Goal: Task Accomplishment & Management: Complete application form

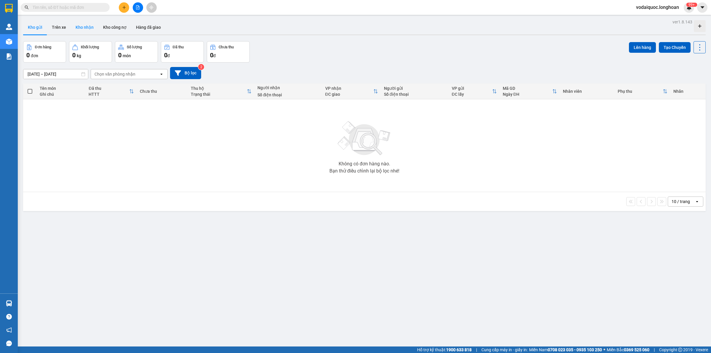
click at [85, 30] on button "Kho nhận" at bounding box center [85, 27] width 28 height 14
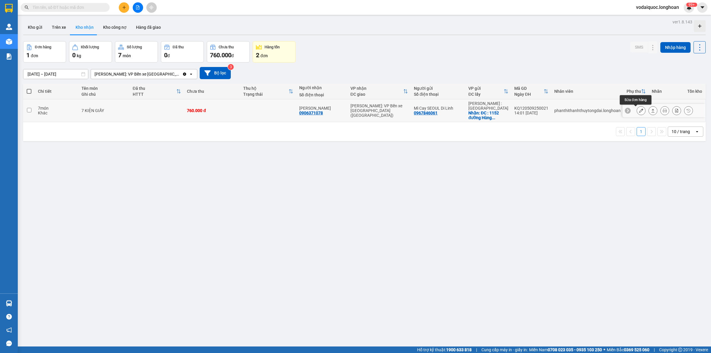
click at [639, 111] on icon at bounding box center [641, 110] width 4 height 4
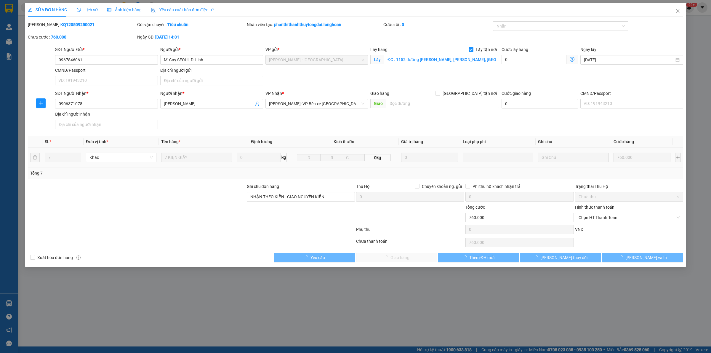
type input "0967846061"
type input "Mì Cay SEOUL Di Linh"
checkbox input "true"
type input "ĐC : 1152 đường [PERSON_NAME], [PERSON_NAME], [GEOGRAPHIC_DATA]"
type input "0906371078"
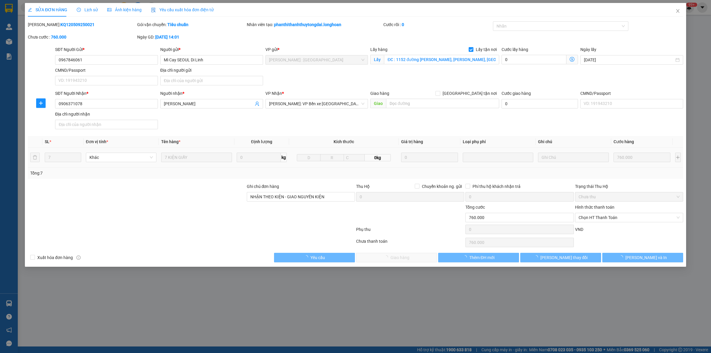
type input "[PERSON_NAME]"
type input "NHẬN THEO KIỆN - GIAO NGUYÊN KIỆN"
type input "760.000"
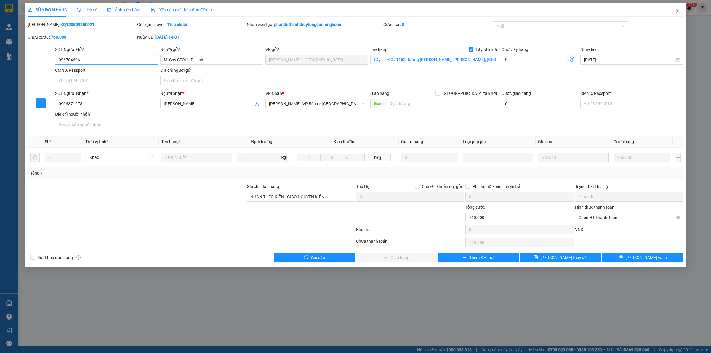
click at [625, 214] on span "Chọn HT Thanh Toán" at bounding box center [629, 217] width 101 height 9
click at [596, 232] on div "Tại văn phòng" at bounding box center [629, 230] width 101 height 7
type input "0"
click at [401, 258] on span "[PERSON_NAME] và Giao hàng" at bounding box center [400, 257] width 57 height 7
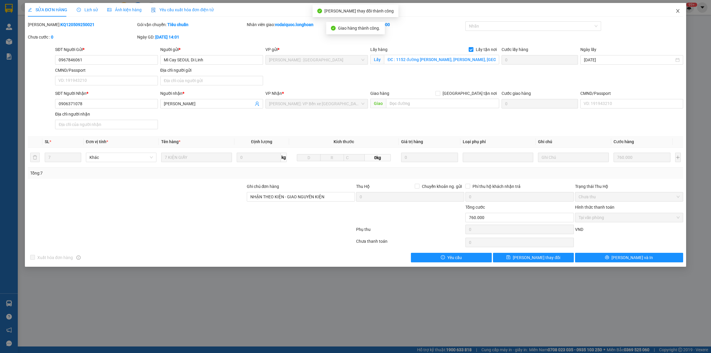
click at [678, 13] on icon "close" at bounding box center [678, 11] width 5 height 5
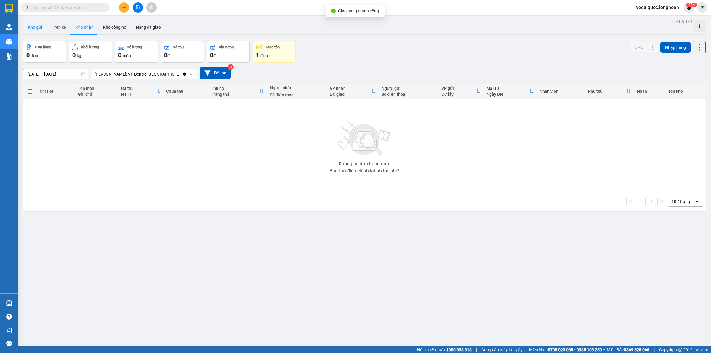
click at [36, 24] on button "Kho gửi" at bounding box center [35, 27] width 24 height 14
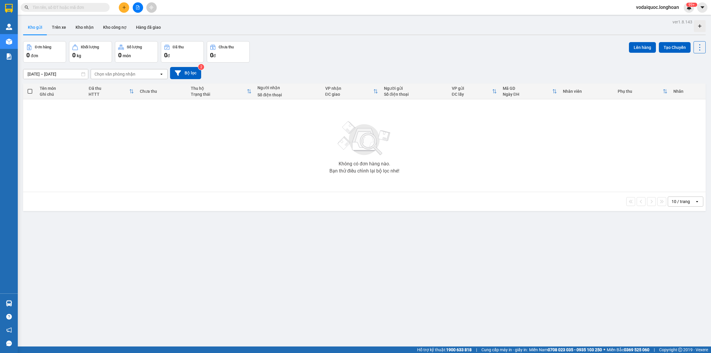
drag, startPoint x: 266, startPoint y: 122, endPoint x: 228, endPoint y: 138, distance: 40.9
click at [266, 122] on div "Không có đơn hàng nào. Bạn thử điều chỉnh lại bộ lọc nhé!" at bounding box center [364, 145] width 677 height 89
click at [122, 7] on button at bounding box center [124, 7] width 10 height 10
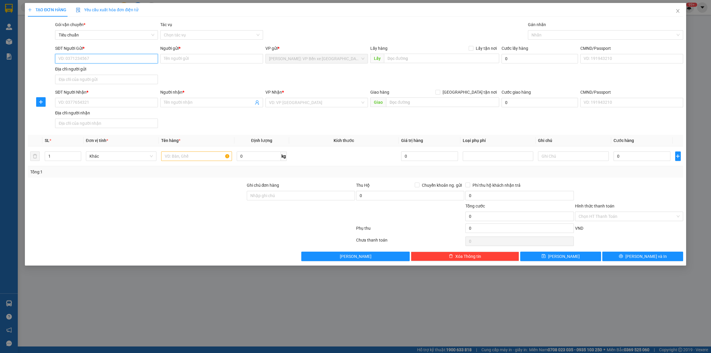
click at [87, 57] on input "SĐT Người Gửi *" at bounding box center [106, 58] width 103 height 9
type input "0934858469"
click at [177, 60] on input "Người gửi *" at bounding box center [211, 58] width 103 height 9
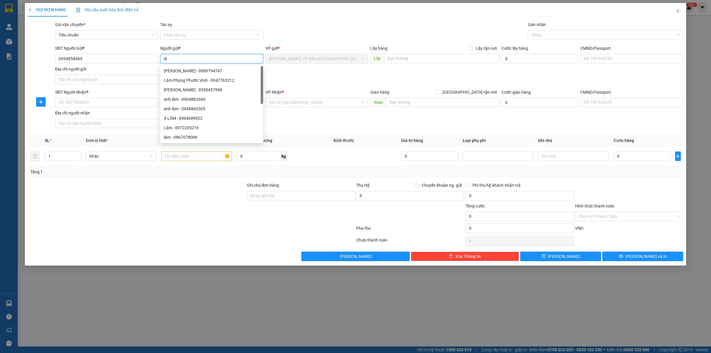
type input "l"
type input "LÂM"
click at [103, 104] on input "SĐT Người Nhận *" at bounding box center [106, 102] width 103 height 9
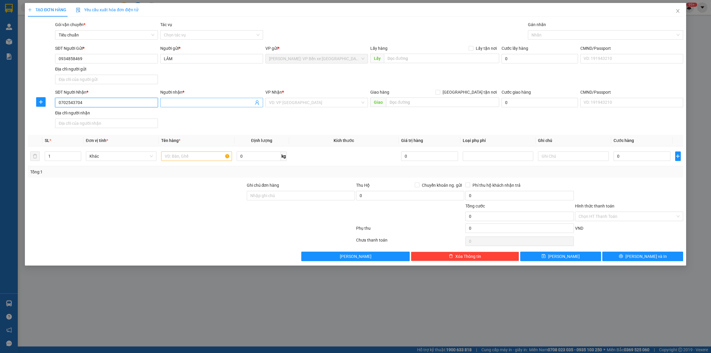
type input "0702543704"
click at [195, 101] on input "Người nhận *" at bounding box center [209, 102] width 90 height 7
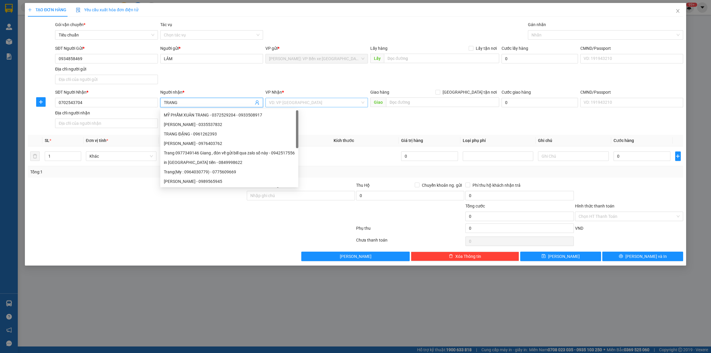
type input "TRANG"
click at [286, 102] on input "search" at bounding box center [315, 102] width 92 height 9
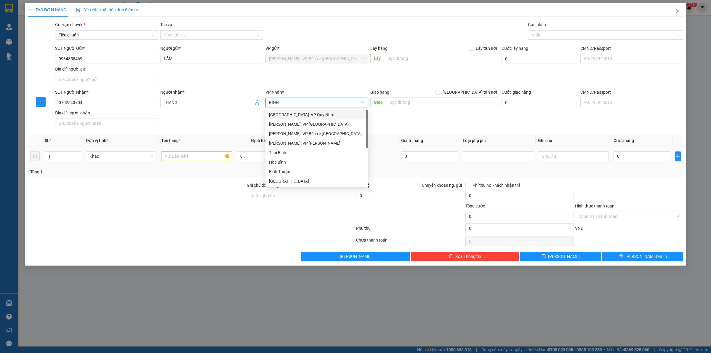
type input "BÌNH Đ"
click at [292, 124] on div "[GEOGRAPHIC_DATA]" at bounding box center [317, 124] width 96 height 7
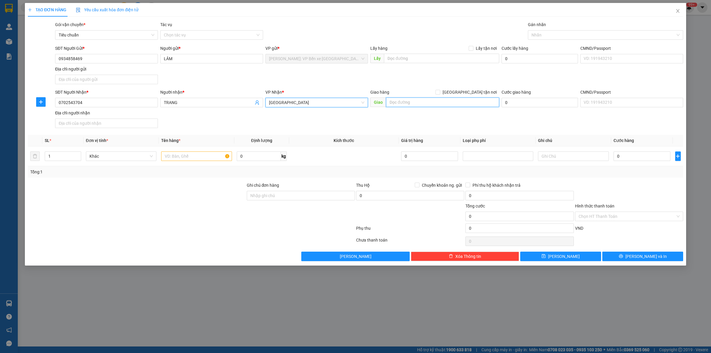
click at [413, 100] on input "text" at bounding box center [442, 101] width 113 height 9
type input "BÌNH ĐỊNH-NGÃ 3 ÔNG ĐÔ QL 1A"
click at [472, 102] on input "BÌNH ĐỊNH-NGÃ 3 ÔNG ĐÔ QL 1A" at bounding box center [442, 101] width 113 height 9
click at [184, 159] on input "text" at bounding box center [196, 155] width 71 height 9
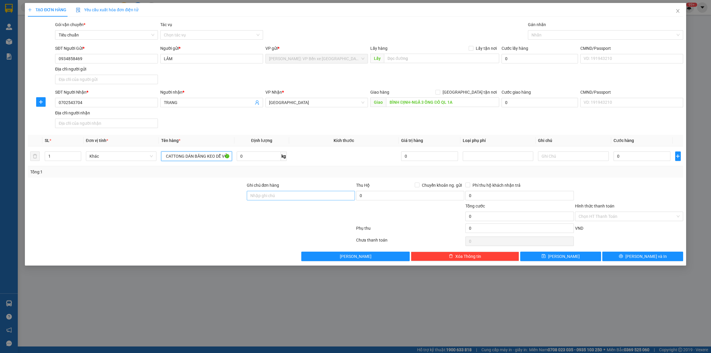
type input "1 KIỆN CATTONG DÁN BĂNG KEO DỄ VỠ"
click at [265, 198] on input "Ghi chú đơn hàng" at bounding box center [301, 195] width 108 height 9
type input "HÀNG DỄ VỠ HƯ VỠ KHÔNG ĐỀN"
click at [631, 154] on input "0" at bounding box center [642, 155] width 57 height 9
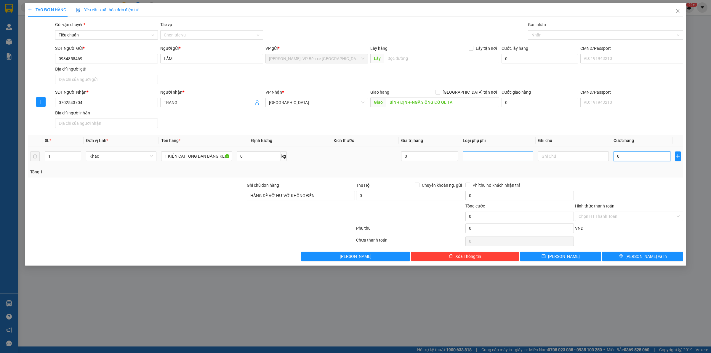
type input "1"
type input "18"
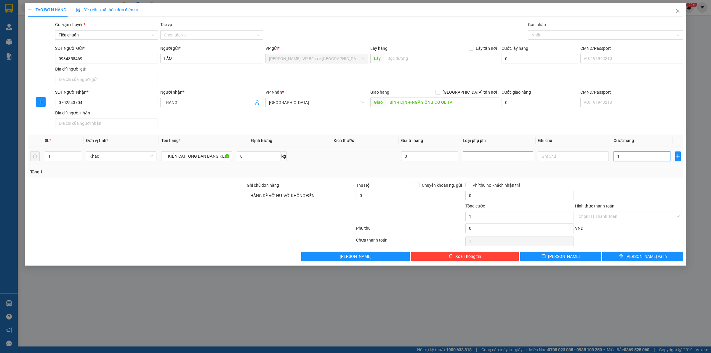
type input "18"
type input "180"
type input "1.800"
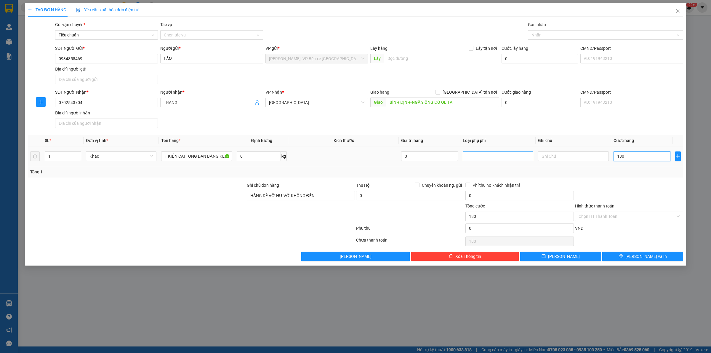
type input "1.800"
type input "18.000"
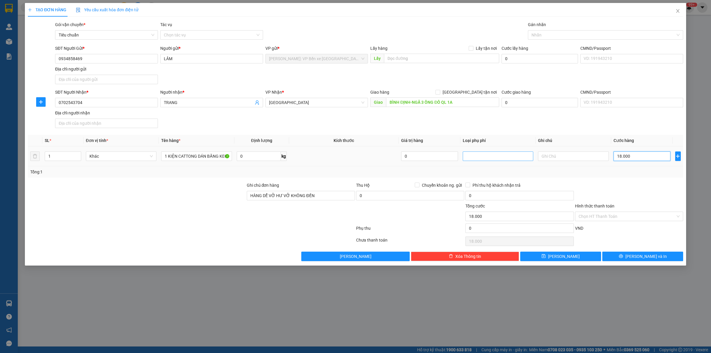
type input "180.000"
click at [609, 215] on input "Hình thức thanh toán" at bounding box center [627, 216] width 97 height 9
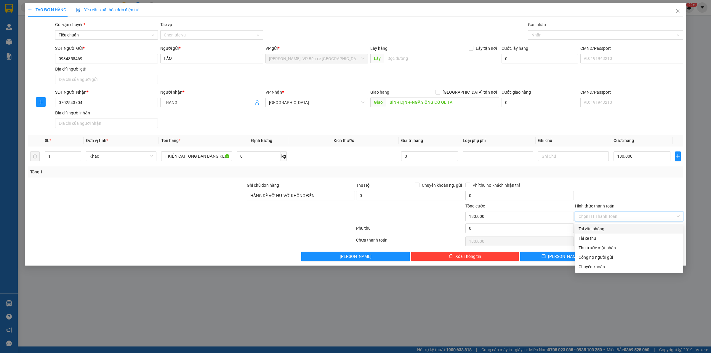
click at [610, 232] on div "Tại văn phòng" at bounding box center [629, 228] width 108 height 9
type input "0"
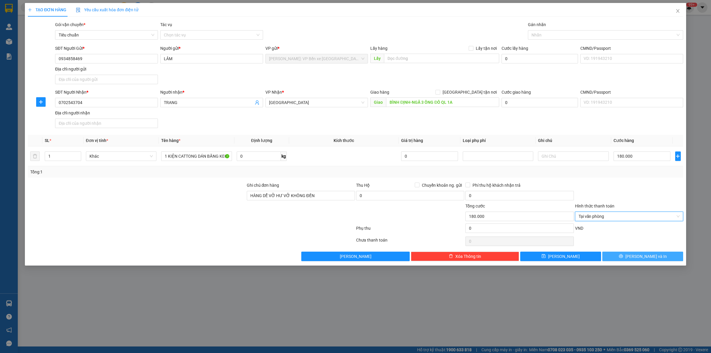
click at [646, 253] on button "[PERSON_NAME] và In" at bounding box center [642, 256] width 81 height 9
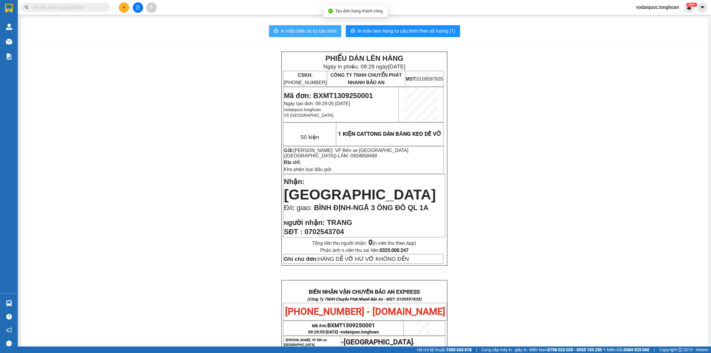
drag, startPoint x: 294, startPoint y: 33, endPoint x: 291, endPoint y: 31, distance: 3.6
click at [294, 33] on span "In mẫu biên lai tự cấu hình" at bounding box center [309, 30] width 56 height 7
click at [413, 28] on span "In mẫu tem hàng tự cấu hình theo số lượng (1)" at bounding box center [407, 30] width 98 height 7
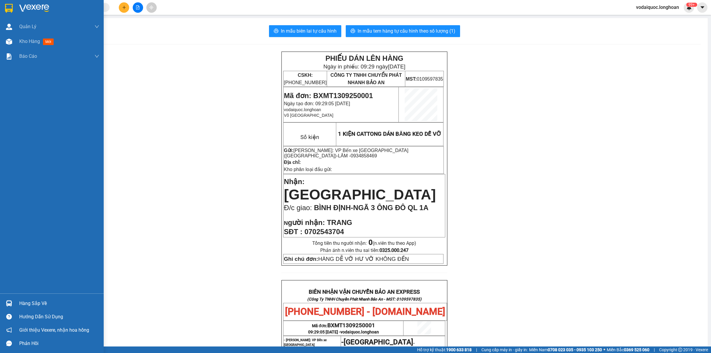
click at [33, 7] on img at bounding box center [34, 8] width 30 height 9
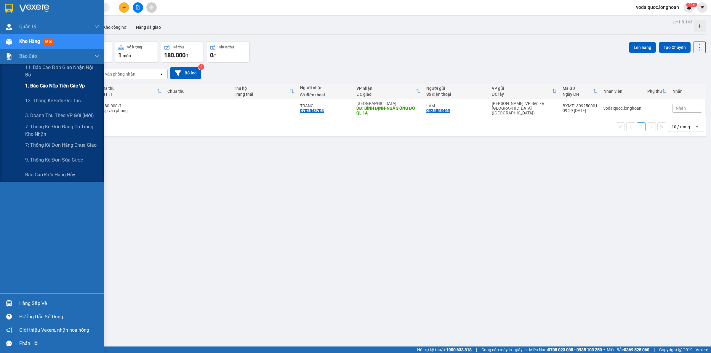
click at [60, 87] on span "1. Báo cáo nộp tiền các vp" at bounding box center [55, 85] width 60 height 7
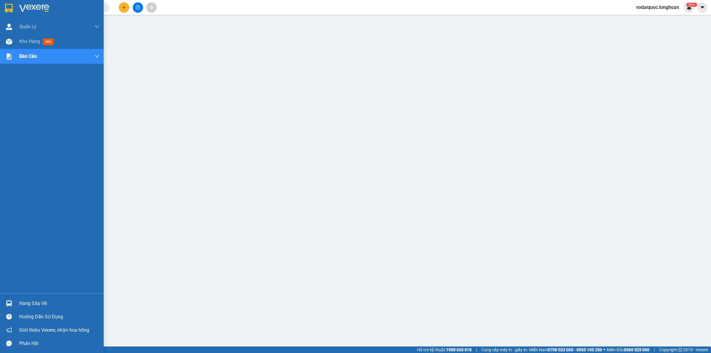
click at [18, 6] on div at bounding box center [52, 9] width 104 height 19
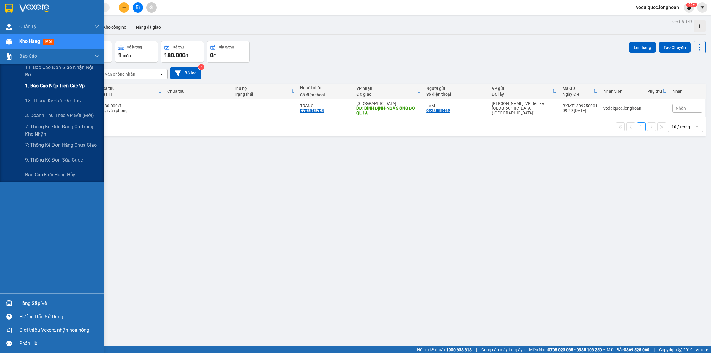
click at [65, 85] on span "1. Báo cáo nộp tiền các vp" at bounding box center [55, 85] width 60 height 7
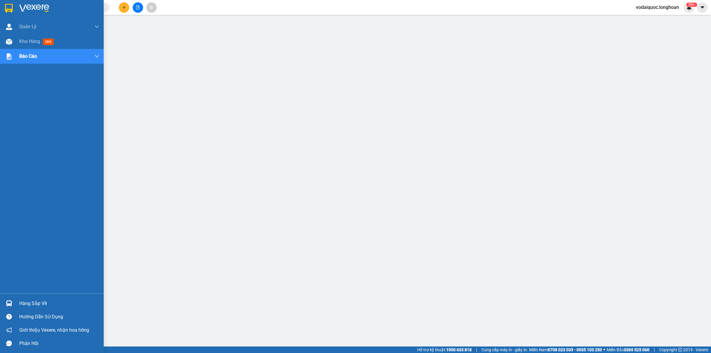
click at [18, 9] on div at bounding box center [52, 9] width 104 height 19
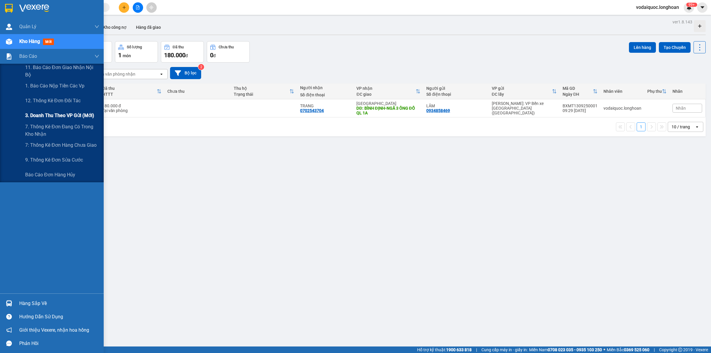
click at [62, 114] on span "3. Doanh Thu theo VP Gửi (mới)" at bounding box center [59, 115] width 69 height 7
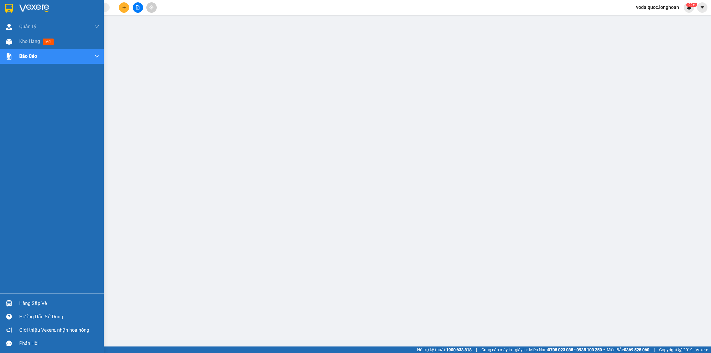
click at [45, 9] on img at bounding box center [34, 8] width 30 height 9
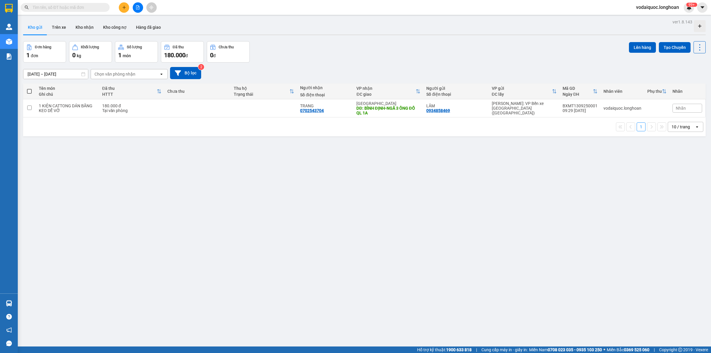
click at [126, 11] on button at bounding box center [124, 7] width 10 height 10
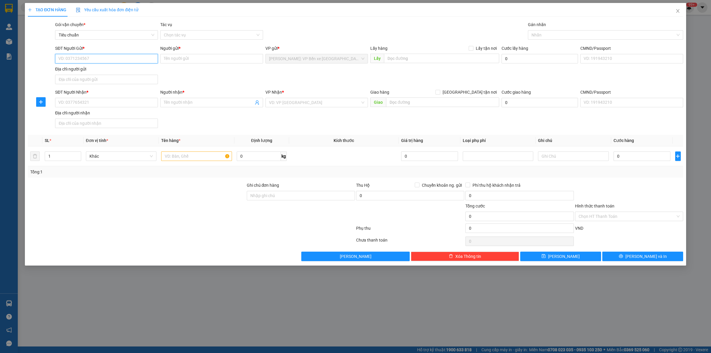
drag, startPoint x: 95, startPoint y: 63, endPoint x: 92, endPoint y: 60, distance: 4.0
click at [95, 63] on input "SĐT Người Gửi *" at bounding box center [106, 58] width 103 height 9
type input "0981500200"
click at [191, 57] on input "Người gửi *" at bounding box center [211, 58] width 103 height 9
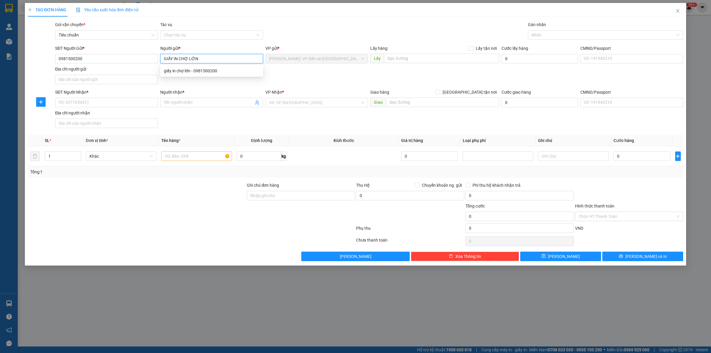
type input "GIẤY IN CHỢ LỚN"
click at [99, 97] on div "SĐT Người Nhận *" at bounding box center [106, 93] width 103 height 9
click at [101, 102] on input "SĐT Người Nhận *" at bounding box center [106, 102] width 103 height 9
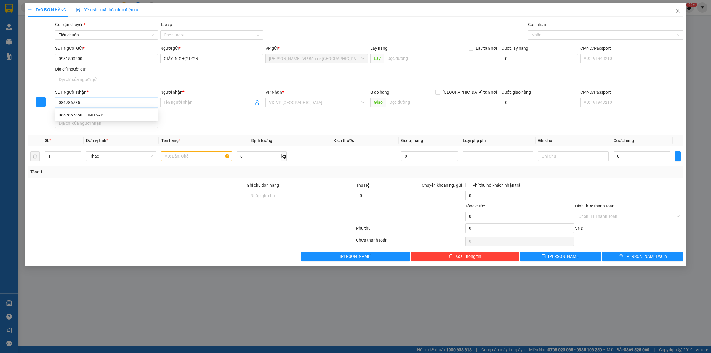
type input "0867867850"
click at [105, 114] on div "0867867850 - LINH SAY" at bounding box center [107, 115] width 96 height 7
type input "LINH SAY"
checkbox input "true"
type input "31 KHÚC THỪA DỤ,KA LONG,MÓNG CÁI, [GEOGRAPHIC_DATA]"
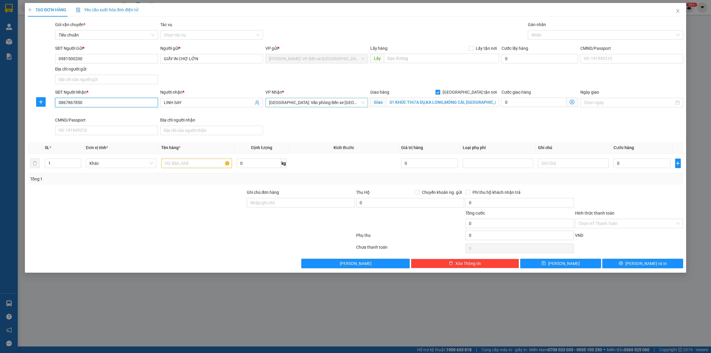
click at [351, 102] on span "[GEOGRAPHIC_DATA]: Văn phòng Bến xe [GEOGRAPHIC_DATA]" at bounding box center [317, 102] width 96 height 9
type input "0867867850"
click at [424, 118] on div "SĐT Người Nhận * 0867867850 Người nhận * LINH SAY VP Nhận * [GEOGRAPHIC_DATA]: …" at bounding box center [369, 113] width 631 height 49
click at [484, 103] on input "31 KHÚC THỪA DỤ,KA LONG,MÓNG CÁI, [GEOGRAPHIC_DATA]" at bounding box center [442, 101] width 113 height 9
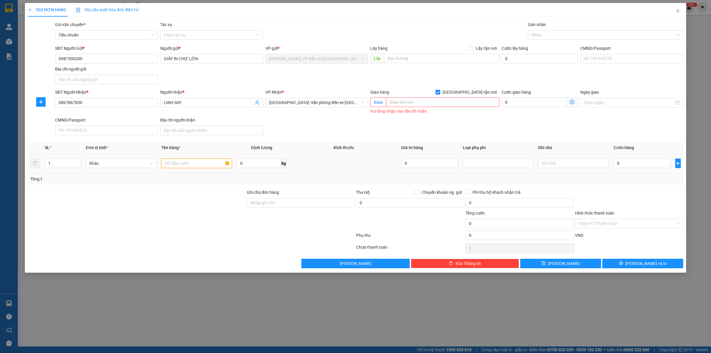
click at [180, 163] on input "text" at bounding box center [196, 163] width 71 height 9
click at [77, 162] on icon "up" at bounding box center [78, 162] width 2 height 2
type input "2"
click at [175, 163] on input "text" at bounding box center [196, 163] width 71 height 9
type input "2"
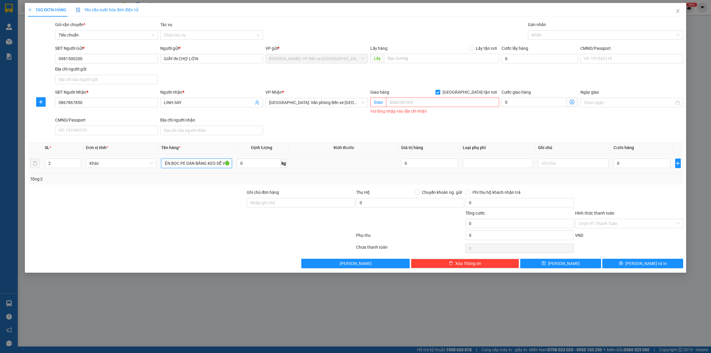
scroll to position [0, 92]
type input "1 KIỆN BỌC XỐP NỔ DÁN BĂNG KEO DỄ VỠ+1 KIỆN BỌC PE DÁN BĂNG KEO DỄ VỠ"
click at [305, 206] on input "Ghi chú đơn hàng" at bounding box center [301, 202] width 108 height 9
type input "HÀNG DỄ VỠ HƯ VỠ KHÔNG ĐỀN"
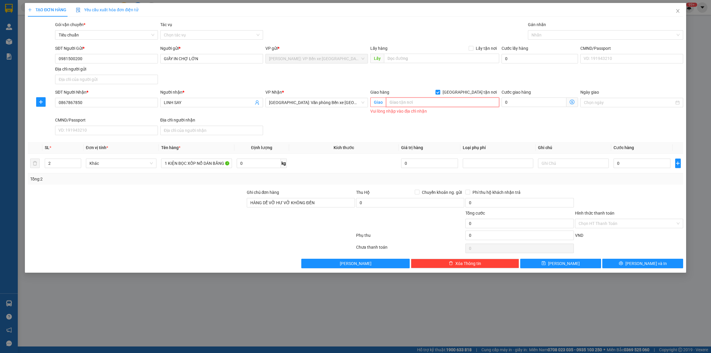
click at [417, 102] on input "text" at bounding box center [442, 101] width 113 height 9
click at [410, 98] on input "text" at bounding box center [442, 101] width 113 height 9
click at [411, 100] on input "text" at bounding box center [442, 101] width 113 height 9
click at [338, 124] on div "SĐT Người Nhận * 0867867850 Người nhận * LINH SAY VP Nhận * [GEOGRAPHIC_DATA]: …" at bounding box center [369, 113] width 631 height 49
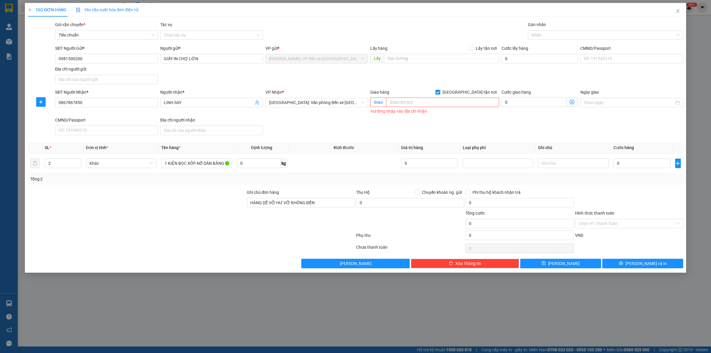
click at [440, 91] on input "[GEOGRAPHIC_DATA] tận nơi" at bounding box center [438, 92] width 4 height 4
checkbox input "false"
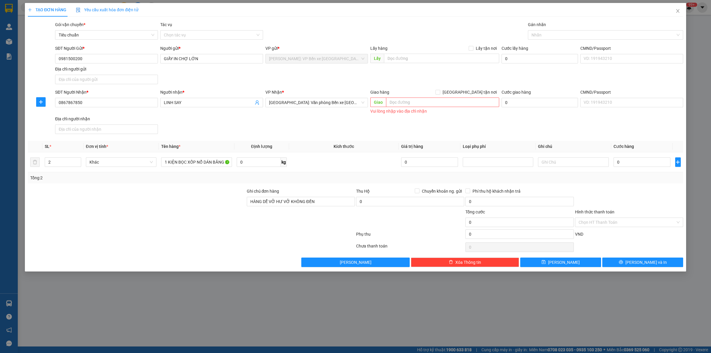
click at [333, 129] on div "SĐT Người Nhận * 0867867850 Người nhận * LINH SAY VP Nhận * [GEOGRAPHIC_DATA]: …" at bounding box center [369, 112] width 631 height 47
click at [632, 159] on input "0" at bounding box center [642, 161] width 57 height 9
drag, startPoint x: 643, startPoint y: 164, endPoint x: 641, endPoint y: 161, distance: 3.6
click at [642, 164] on input "0" at bounding box center [642, 161] width 57 height 9
type input "2"
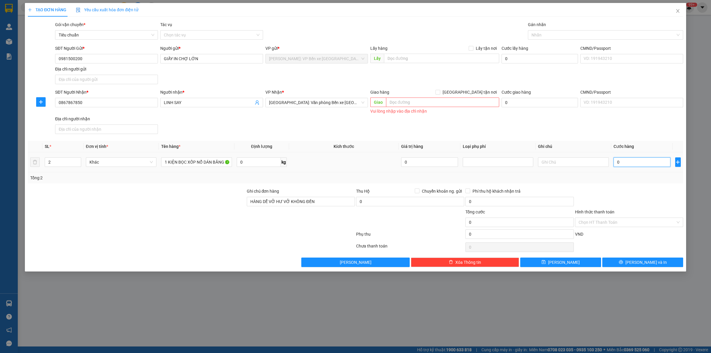
type input "2"
type input "26"
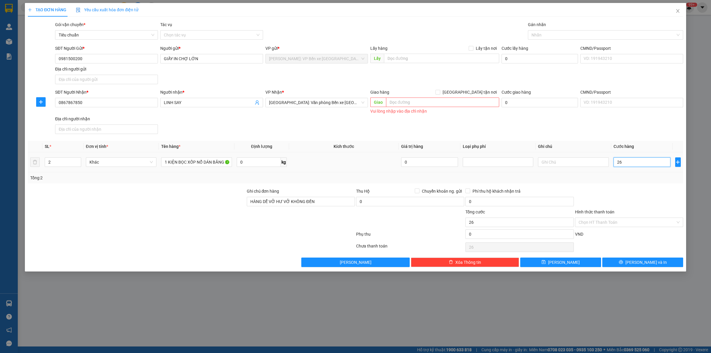
type input "260"
type input "2.600"
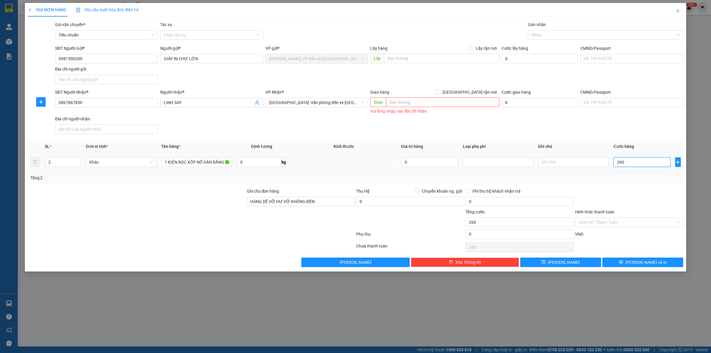
type input "2.600"
type input "26.000"
type input "260.000"
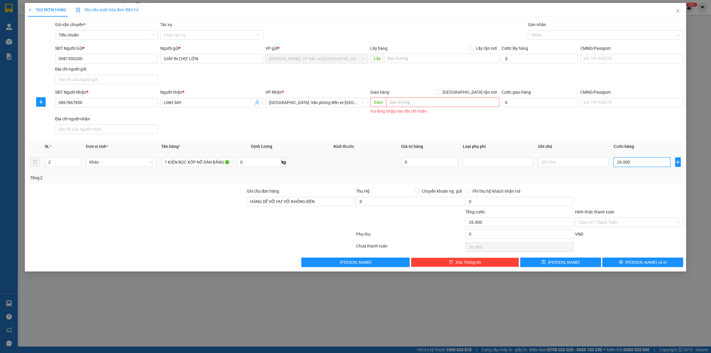
type input "260.000"
click at [657, 262] on button "[PERSON_NAME] và In" at bounding box center [642, 262] width 81 height 9
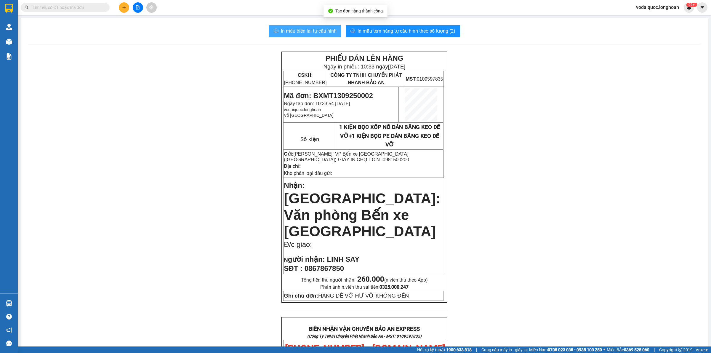
click at [313, 30] on span "In mẫu biên lai tự cấu hình" at bounding box center [309, 30] width 56 height 7
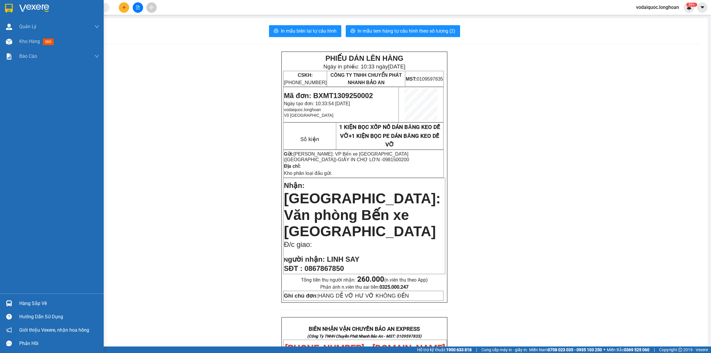
click at [30, 8] on img at bounding box center [34, 8] width 30 height 9
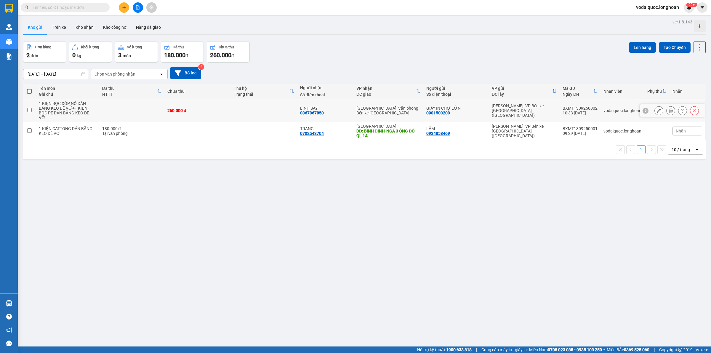
click at [668, 107] on button at bounding box center [671, 110] width 8 height 10
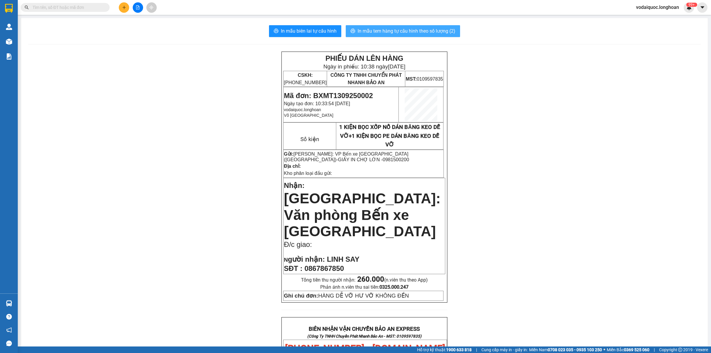
click at [393, 31] on span "In mẫu tem hàng tự cấu hình theo số lượng (2)" at bounding box center [407, 30] width 98 height 7
click at [130, 73] on div "PHIẾU DÁN LÊN HÀNG Ngày in phiếu: 10:38 [DATE] CSKH: [PHONE_NUMBER] CÔNG TY TNH…" at bounding box center [364, 333] width 673 height 562
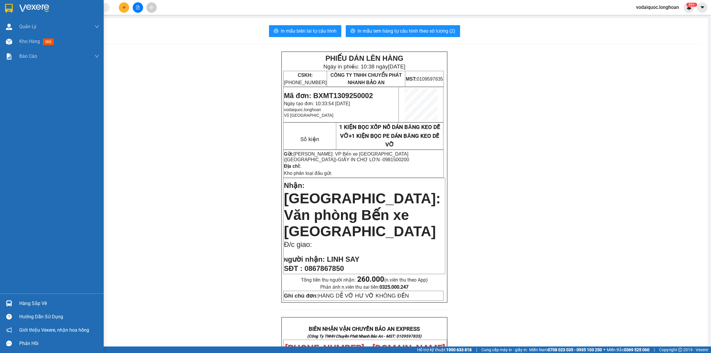
click at [35, 4] on img at bounding box center [34, 8] width 30 height 9
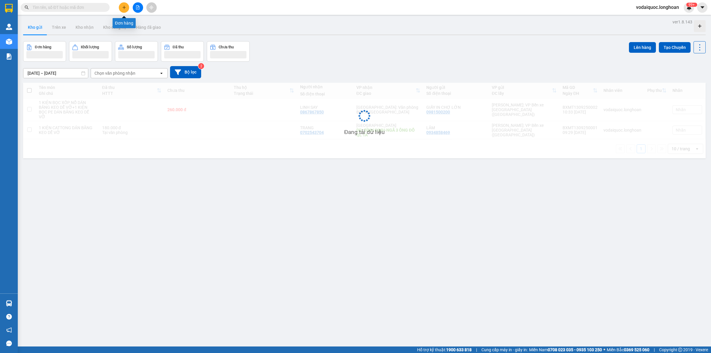
click at [125, 7] on icon "plus" at bounding box center [124, 7] width 4 height 4
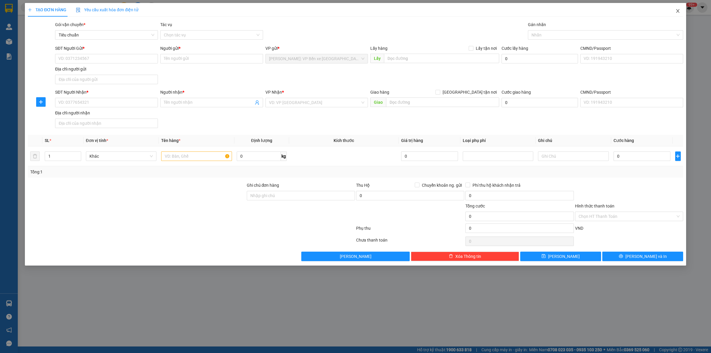
click at [677, 11] on icon "close" at bounding box center [678, 11] width 5 height 5
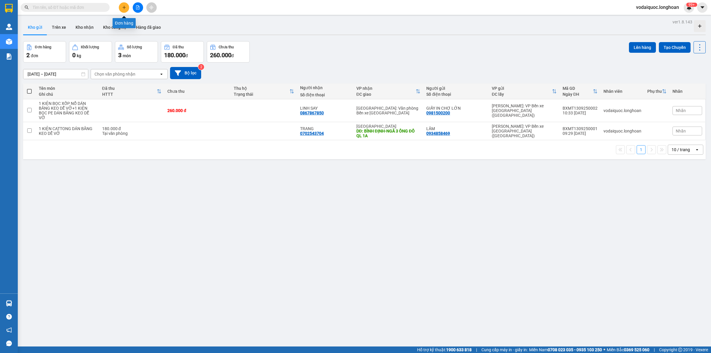
click at [122, 6] on icon "plus" at bounding box center [124, 7] width 4 height 4
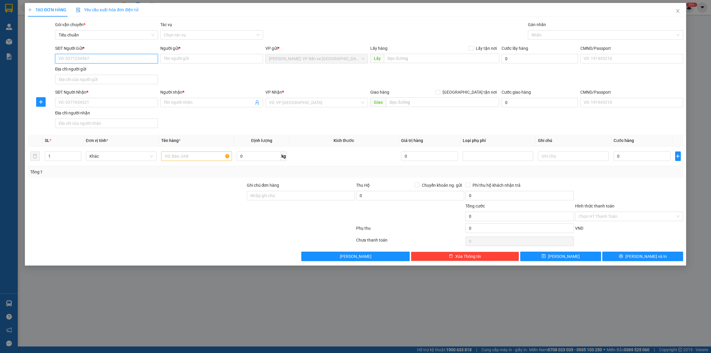
click at [111, 55] on input "SĐT Người Gửi *" at bounding box center [106, 58] width 103 height 9
click at [100, 61] on input "SĐT Người Gửi *" at bounding box center [106, 58] width 103 height 9
click at [101, 60] on input "SĐT Người Gửi *" at bounding box center [106, 58] width 103 height 9
type input "0768978536"
click at [208, 61] on input "Người gửi *" at bounding box center [211, 58] width 103 height 9
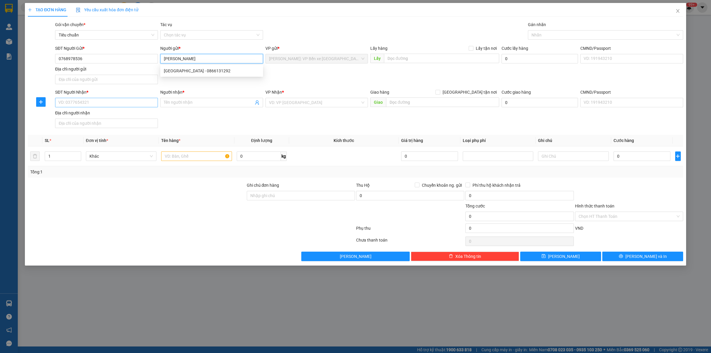
type input "[PERSON_NAME]"
click at [100, 101] on input "SĐT Người Nhận *" at bounding box center [106, 102] width 103 height 9
type input "0983203305"
click at [205, 103] on input "Người nhận *" at bounding box center [209, 102] width 90 height 7
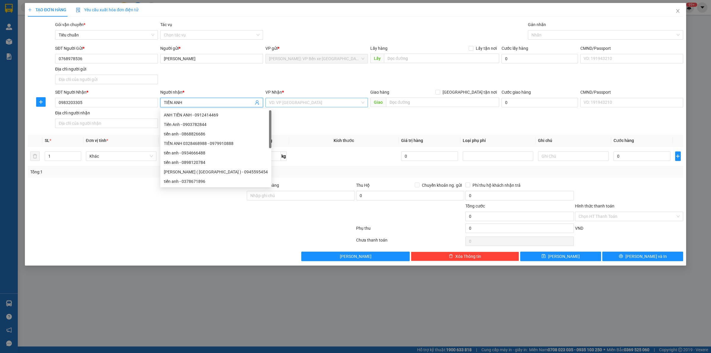
type input "TIẾN ANH"
click at [327, 103] on input "search" at bounding box center [315, 102] width 92 height 9
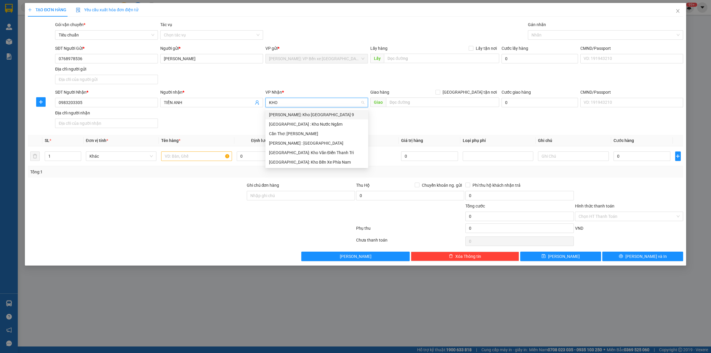
type input "KHO"
click at [308, 150] on div "[GEOGRAPHIC_DATA]: Kho Văn Điển Thanh Trì" at bounding box center [317, 152] width 96 height 7
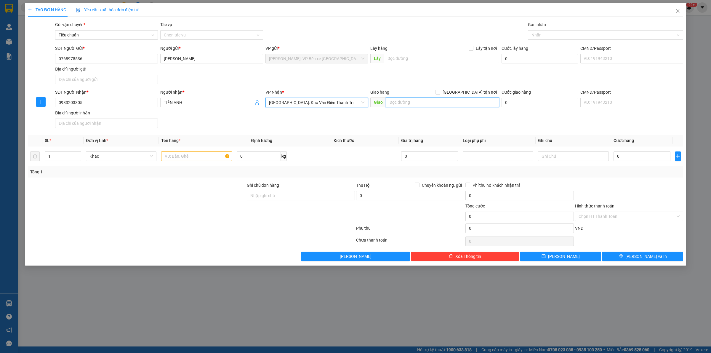
drag, startPoint x: 445, startPoint y: 98, endPoint x: 439, endPoint y: 101, distance: 6.8
click at [444, 100] on input "text" at bounding box center [442, 101] width 113 height 9
click at [438, 102] on input "text" at bounding box center [442, 101] width 113 height 9
type input "NAM ĐỊNH-SỐ 4 BẾN NGỰ ,[GEOGRAPHIC_DATA]"
click at [440, 90] on input "[GEOGRAPHIC_DATA] tận nơi" at bounding box center [438, 92] width 4 height 4
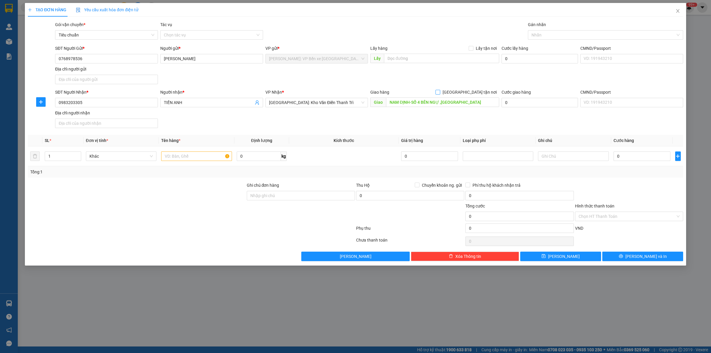
checkbox input "true"
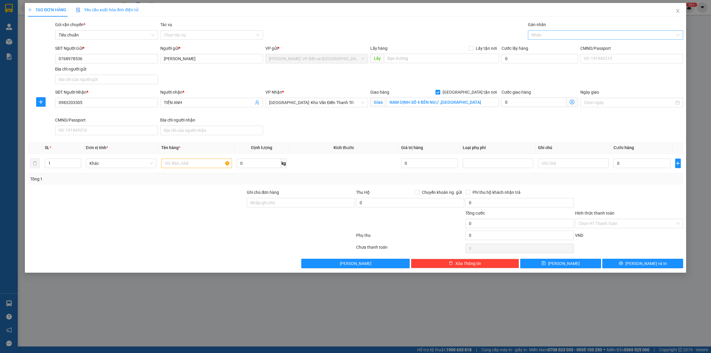
click at [549, 34] on div at bounding box center [603, 34] width 146 height 7
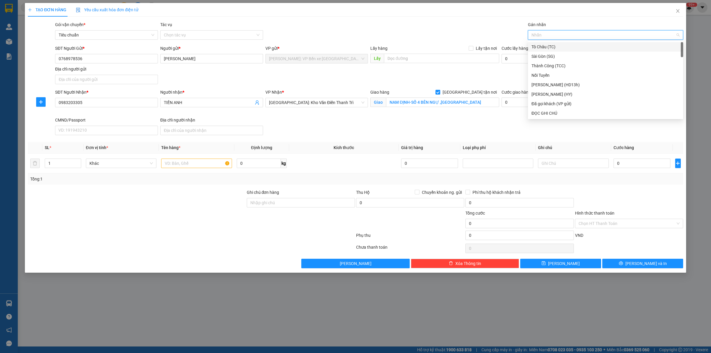
type input "M"
type input "NOI"
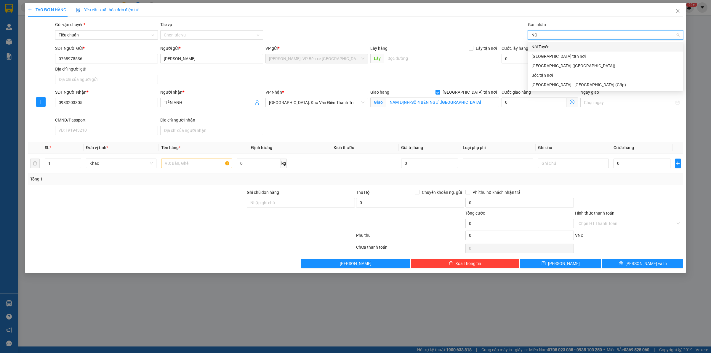
click at [564, 46] on div "Nối Tuyến" at bounding box center [606, 47] width 148 height 7
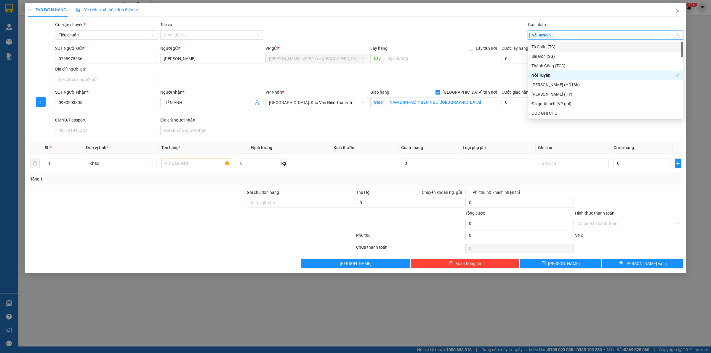
click at [575, 36] on div "Nối Tuyến" at bounding box center [603, 34] width 146 height 7
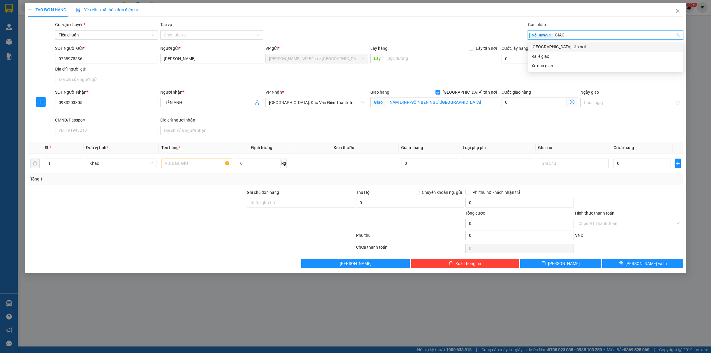
type input "GIAO"
click at [565, 43] on div "[GEOGRAPHIC_DATA] tận nơi" at bounding box center [605, 46] width 155 height 9
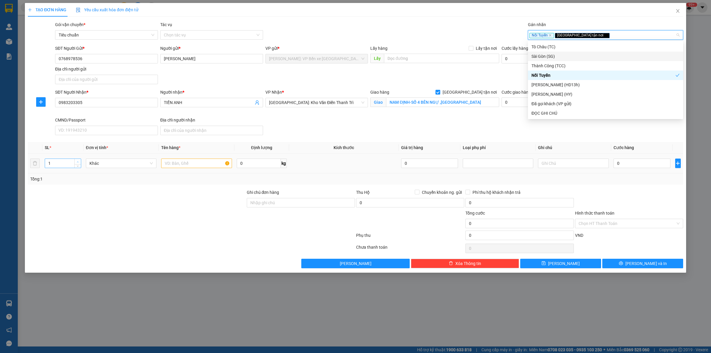
click at [78, 162] on icon "up" at bounding box center [78, 162] width 2 height 2
type input "2"
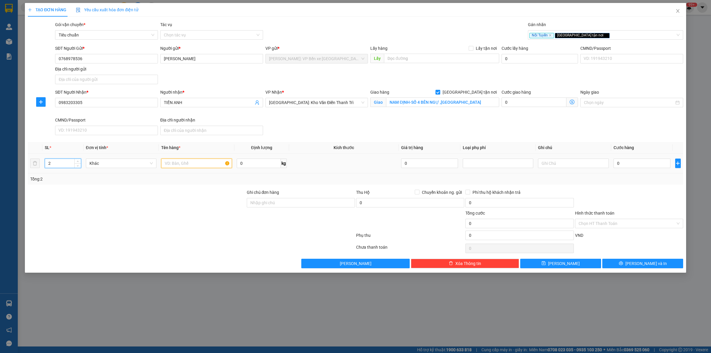
click at [192, 162] on input "text" at bounding box center [196, 163] width 71 height 9
type input "2 CUỘN GIẤY"
click at [644, 168] on input "0" at bounding box center [642, 163] width 57 height 9
click at [639, 167] on input "0" at bounding box center [642, 163] width 57 height 9
type input "02"
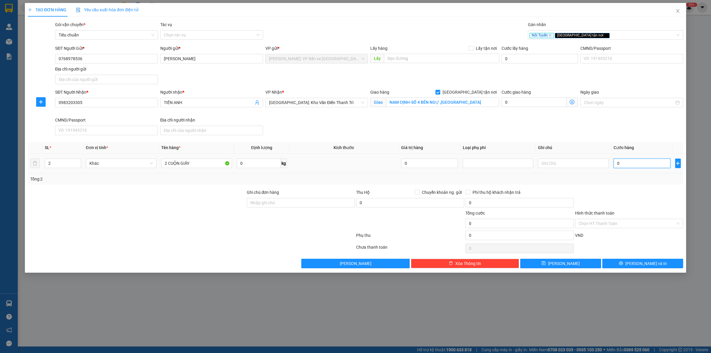
type input "2"
type input "025"
type input "25"
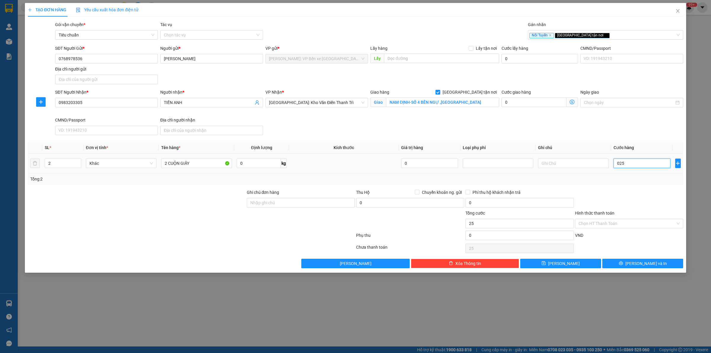
type input "0.250"
type input "250"
type input "02.500"
type input "2.500"
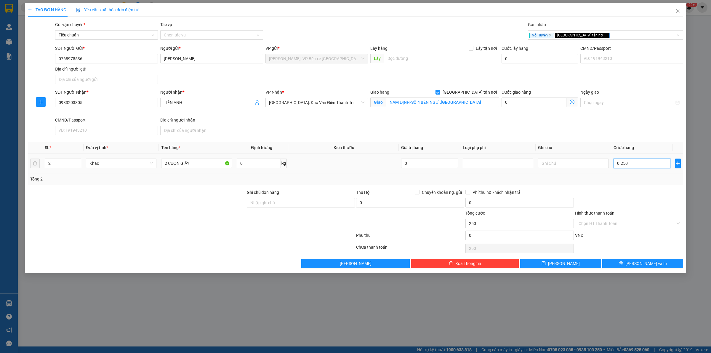
type input "2.500"
type input "025.000"
type input "25.000"
type input "0.250.000"
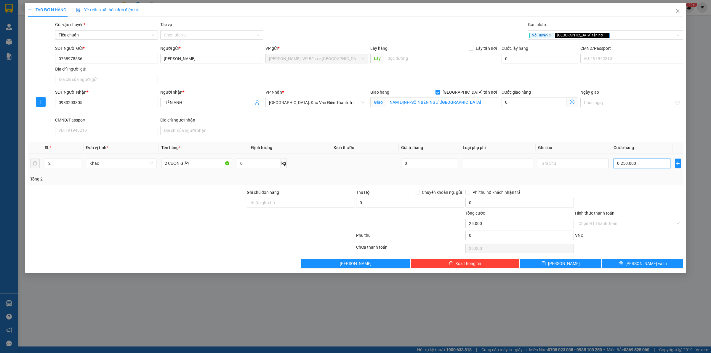
type input "250.000"
click at [643, 263] on span "[PERSON_NAME] và In" at bounding box center [646, 263] width 41 height 7
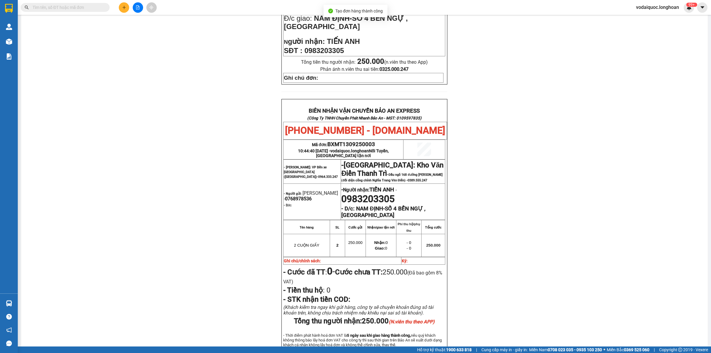
scroll to position [259, 0]
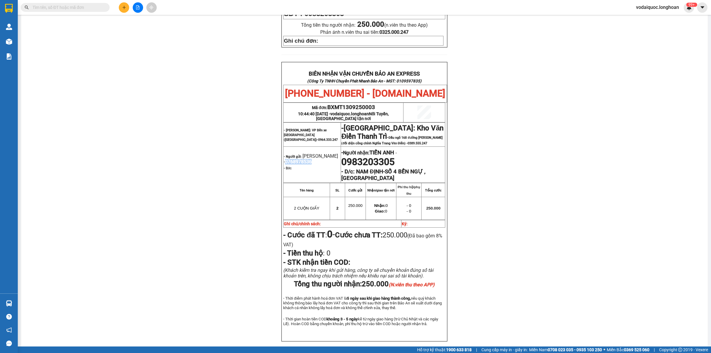
drag, startPoint x: 309, startPoint y: 145, endPoint x: 282, endPoint y: 147, distance: 26.8
click at [284, 153] on p "- Người gửi: [GEOGRAPHIC_DATA] - 0768978536" at bounding box center [312, 158] width 57 height 11
copy span "0768978536"
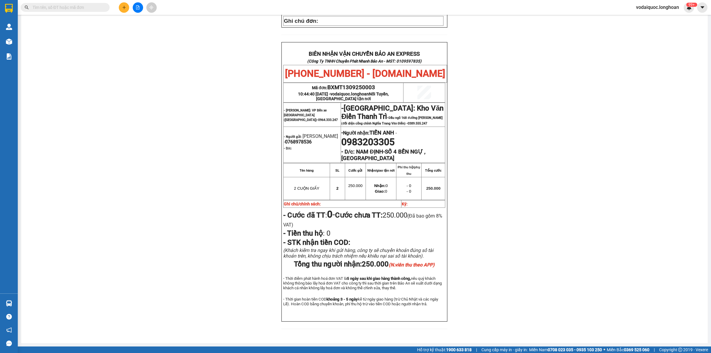
click at [528, 165] on div "PHIẾU DÁN LÊN HÀNG Ngày in phiếu: 10:44 [DATE] CSKH: [PHONE_NUMBER] CÔNG TY TNH…" at bounding box center [364, 54] width 673 height 564
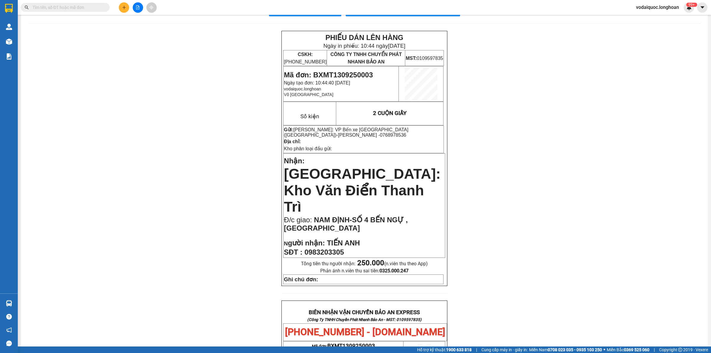
scroll to position [0, 0]
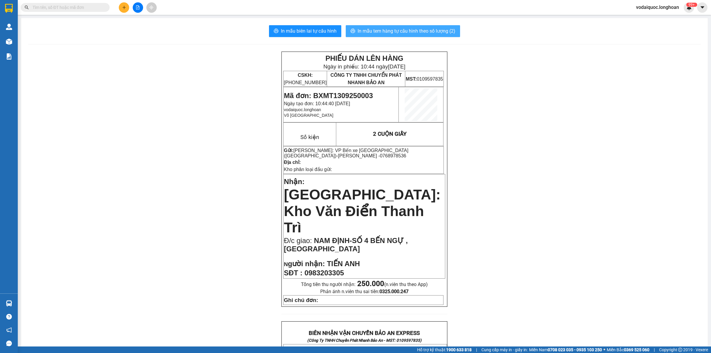
click at [398, 29] on span "In mẫu tem hàng tự cấu hình theo số lượng (2)" at bounding box center [407, 30] width 98 height 7
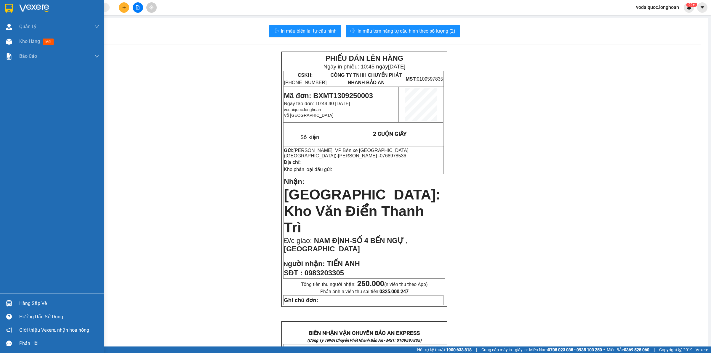
click at [25, 5] on img at bounding box center [34, 8] width 30 height 9
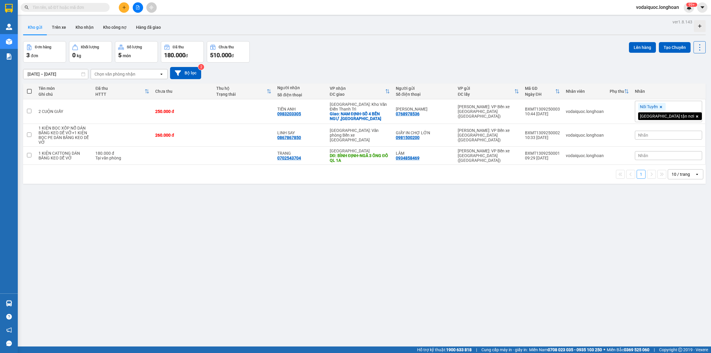
click at [122, 209] on div "ver 1.8.143 Kho gửi Trên xe Kho nhận Kho công nợ Hàng đã giao Đơn hàng 3 đơn Kh…" at bounding box center [365, 194] width 688 height 353
click at [655, 109] on button at bounding box center [659, 111] width 8 height 10
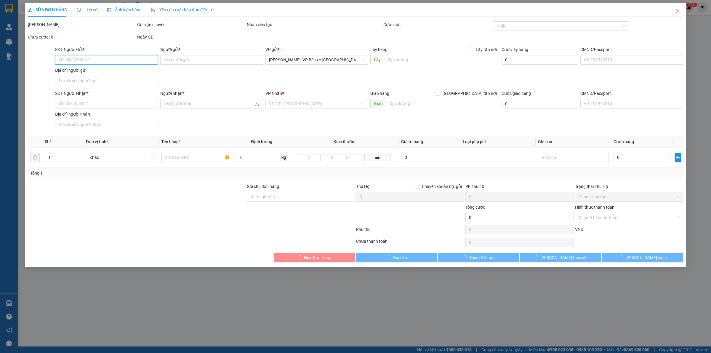
type input "0768978536"
type input "[PERSON_NAME]"
type input "0983203305"
type input "TIẾN ANH"
checkbox input "true"
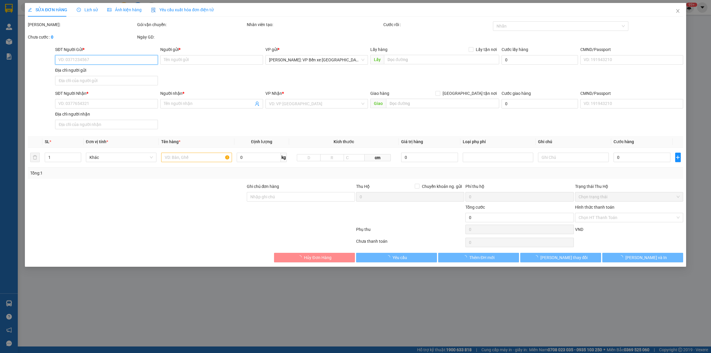
type input "NAM ĐỊNH-SỐ 4 BẾN NGỰ ,[GEOGRAPHIC_DATA]"
type input "250.000"
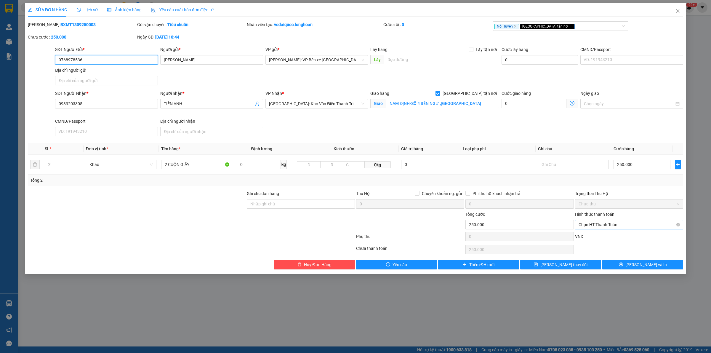
click at [609, 224] on span "Chọn HT Thanh Toán" at bounding box center [629, 224] width 101 height 9
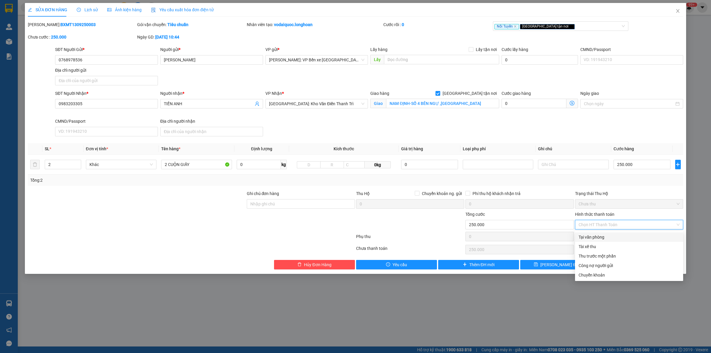
click at [599, 237] on div "Tại văn phòng" at bounding box center [629, 237] width 101 height 7
type input "0"
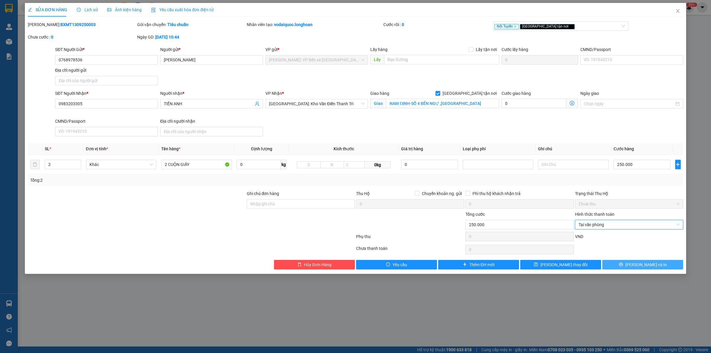
click at [634, 261] on button "[PERSON_NAME] và In" at bounding box center [642, 264] width 81 height 9
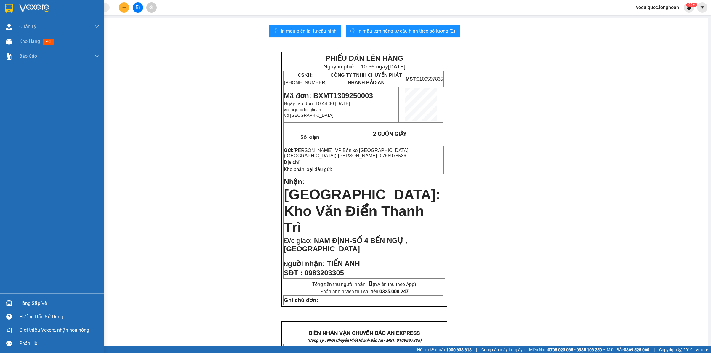
click at [8, 6] on img at bounding box center [9, 8] width 8 height 9
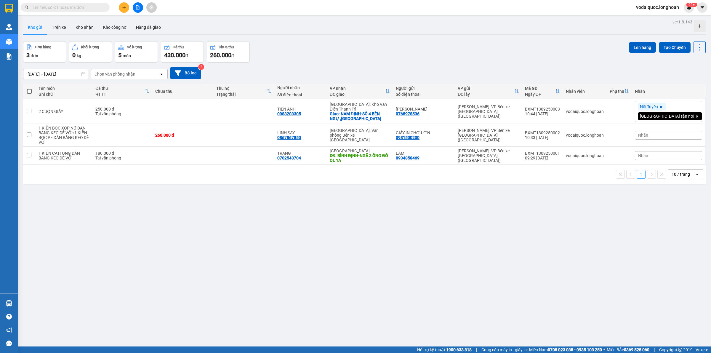
click at [450, 38] on div "ver 1.8.143 Kho gửi Trên xe Kho nhận Kho công nợ Hàng đã giao Đơn hàng 3 đơn Kh…" at bounding box center [365, 194] width 688 height 353
